Goal: Navigation & Orientation: Find specific page/section

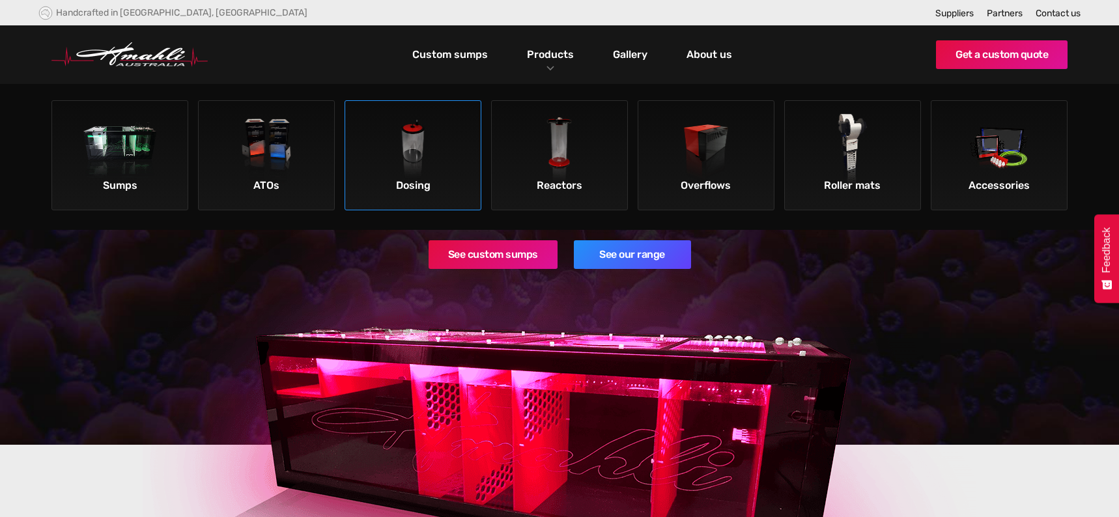
click at [416, 145] on img at bounding box center [413, 151] width 74 height 74
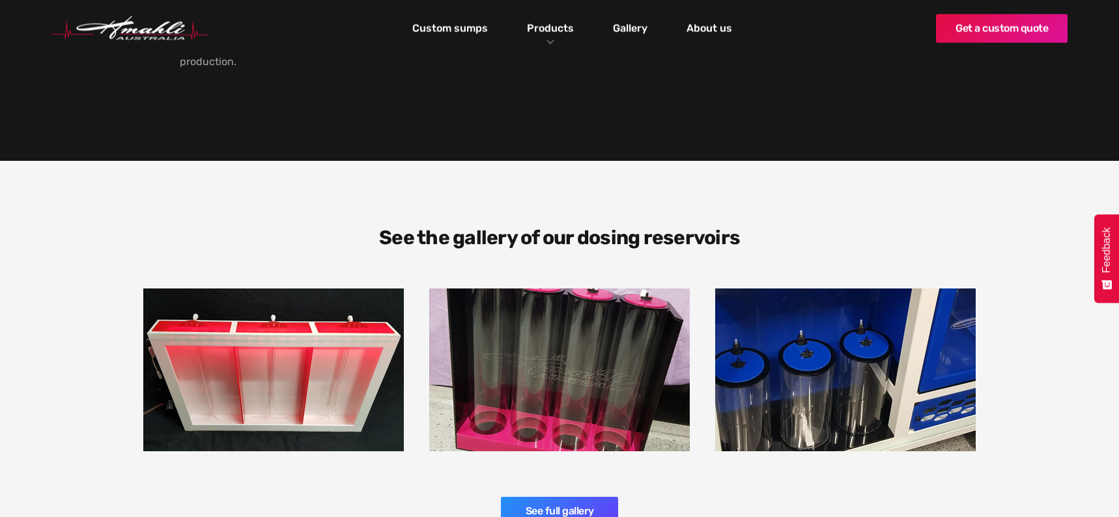
scroll to position [1881, 0]
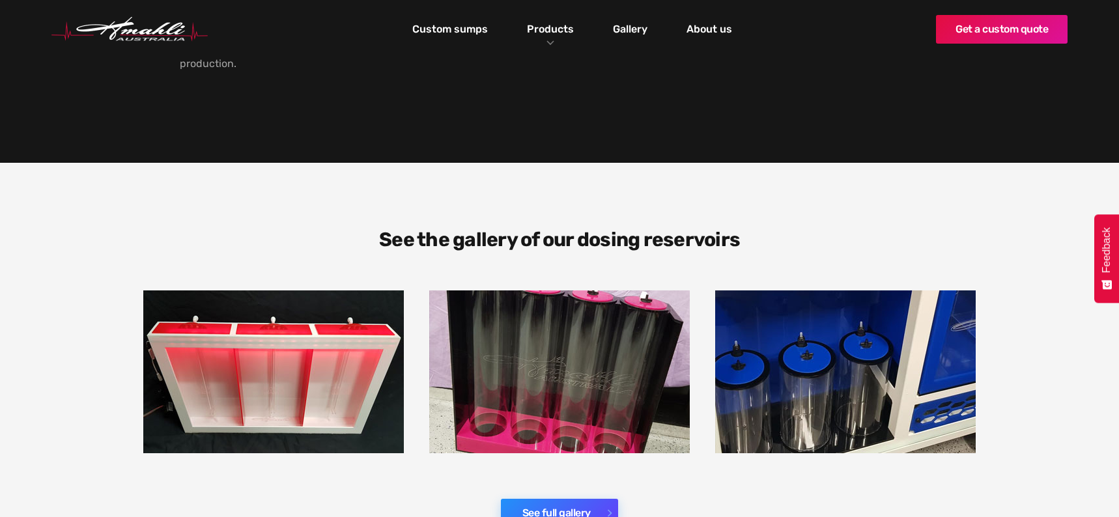
click at [565, 499] on link "See full gallery" at bounding box center [559, 513] width 117 height 29
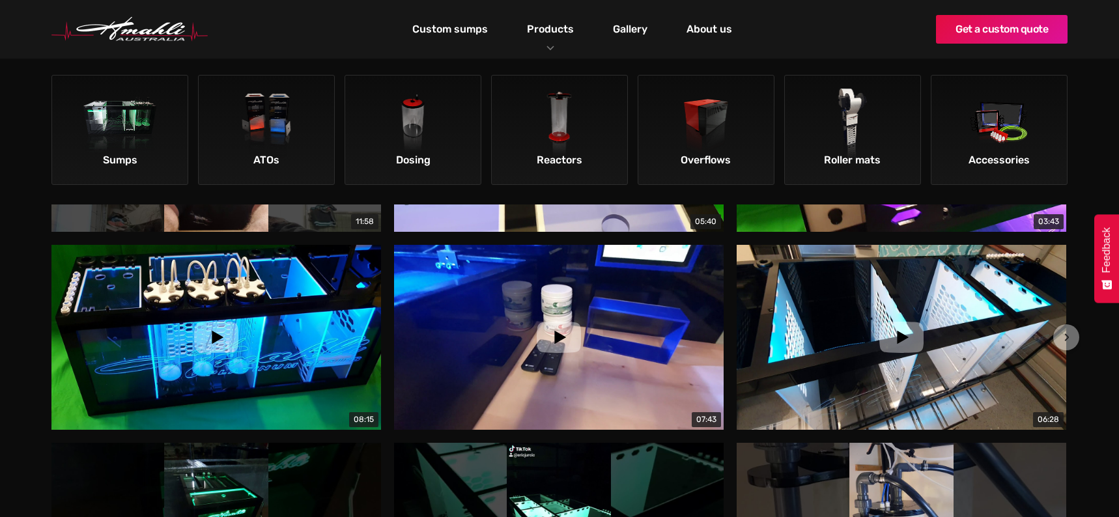
scroll to position [1367, 0]
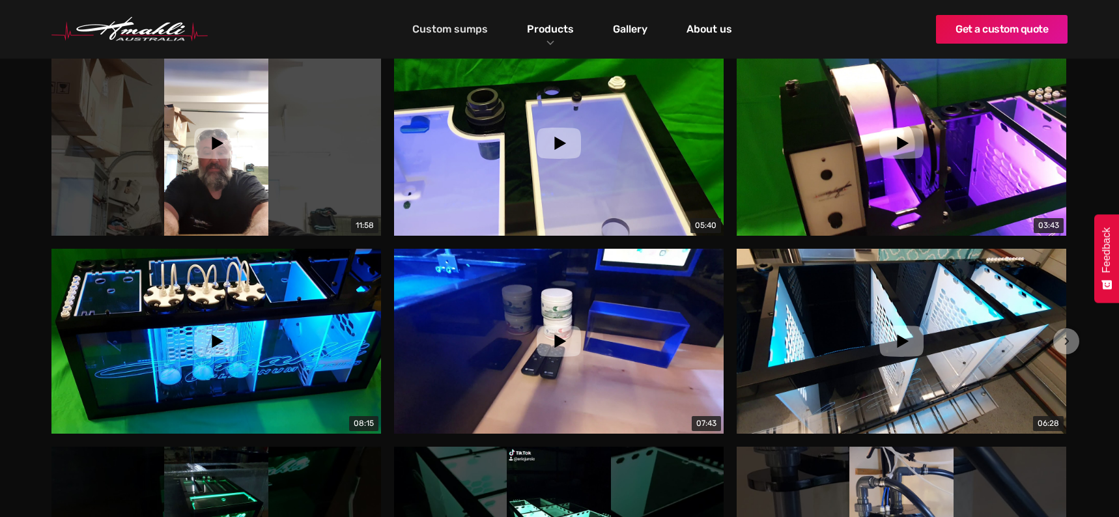
click at [467, 35] on link "Custom sumps" at bounding box center [450, 29] width 82 height 22
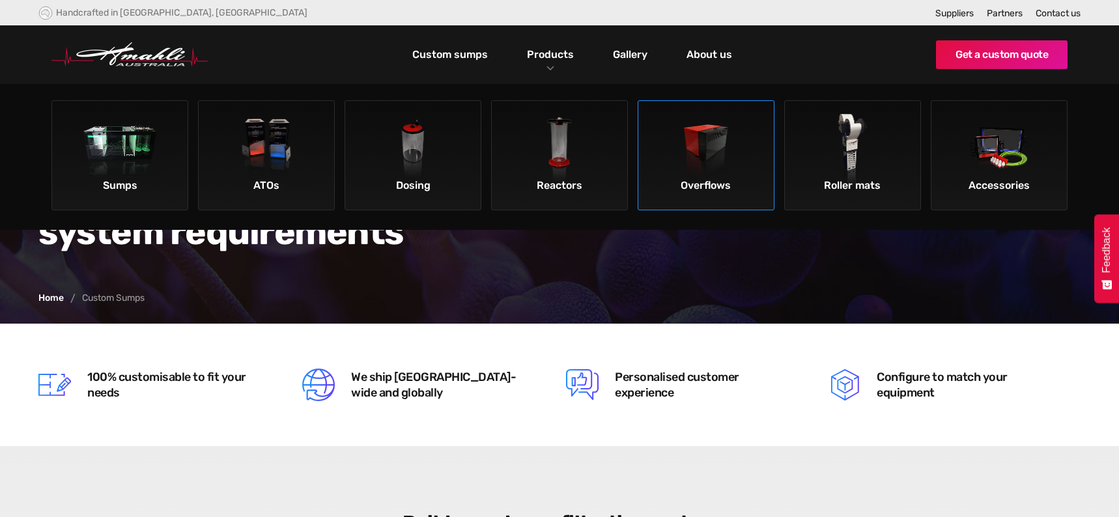
click at [702, 149] on img at bounding box center [707, 151] width 74 height 74
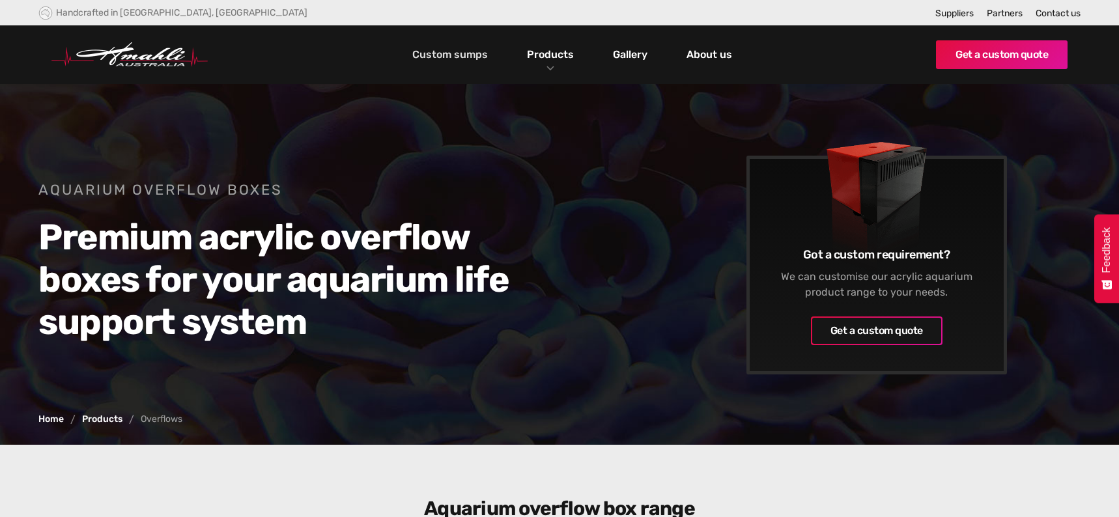
click at [464, 56] on link "Custom sumps" at bounding box center [450, 55] width 82 height 22
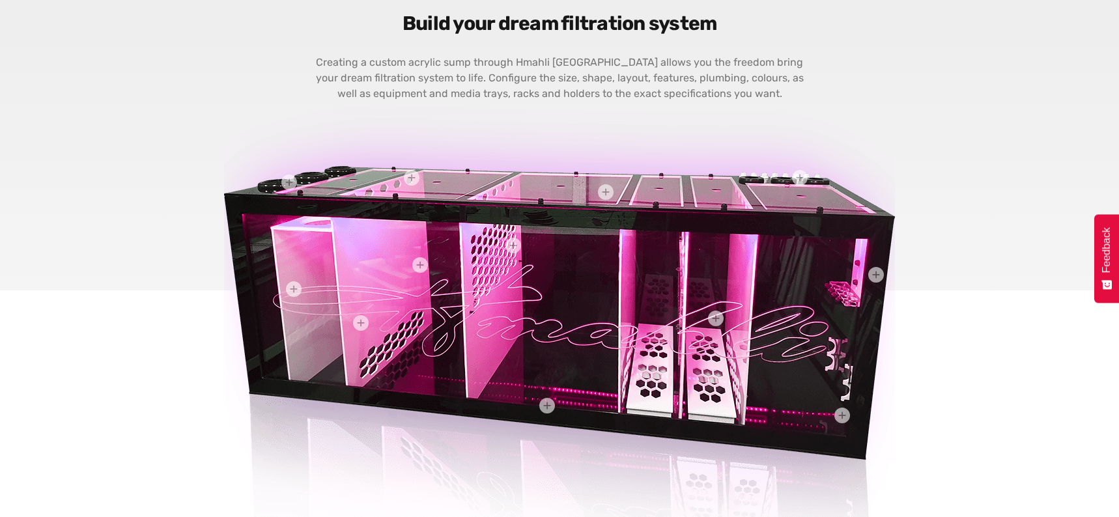
scroll to position [501, 0]
